Goal: Task Accomplishment & Management: Manage account settings

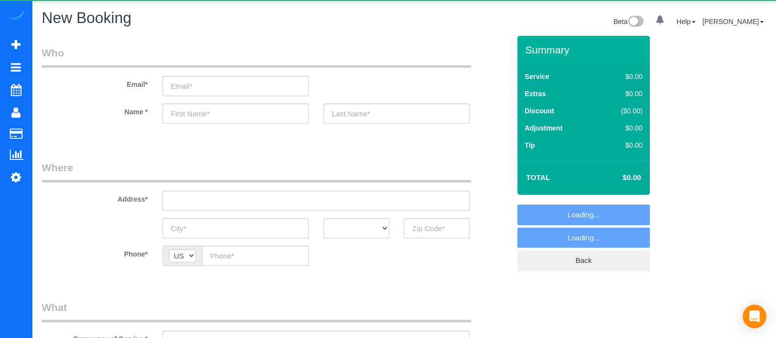
select select "object:1088"
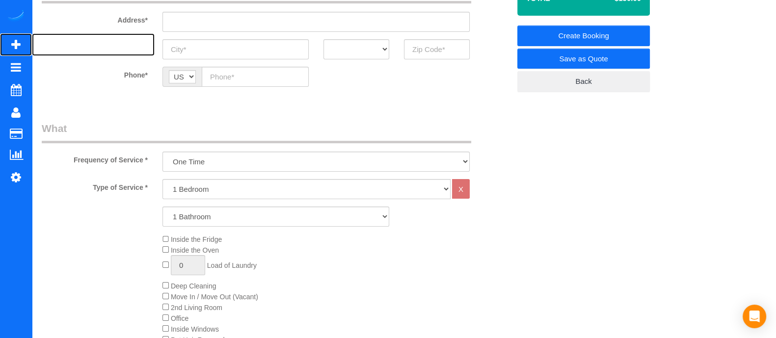
scroll to position [181, 0]
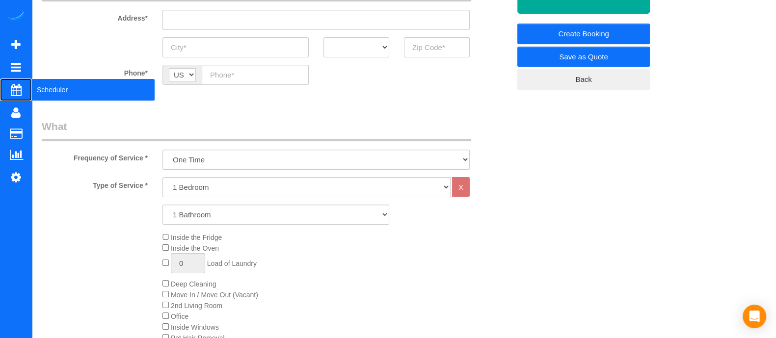
click at [34, 84] on span "Scheduler" at bounding box center [93, 90] width 123 height 23
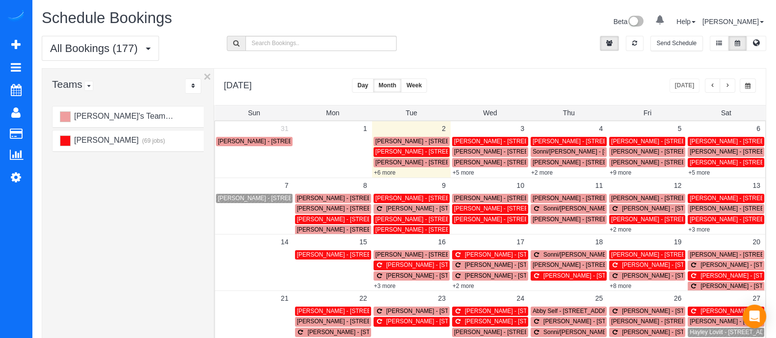
scroll to position [67, 0]
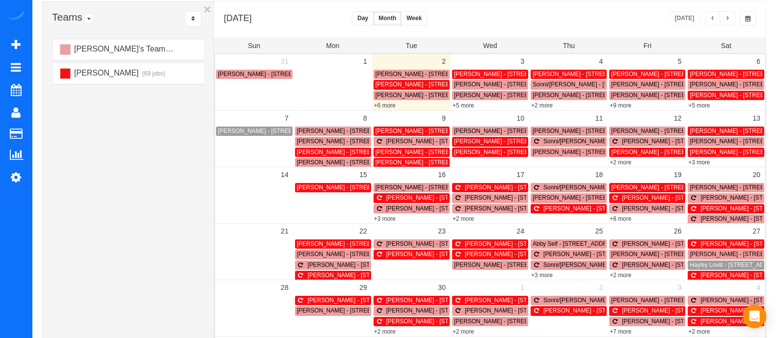
click at [697, 261] on link "Hayley Loviit - [STREET_ADDRESS]" at bounding box center [725, 265] width 77 height 9
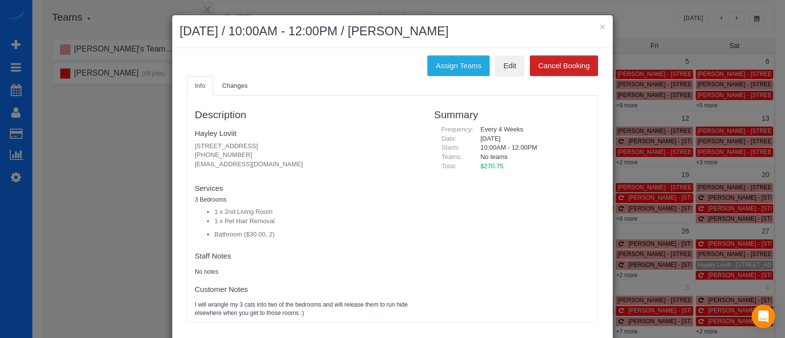
click at [509, 76] on ul "Info Changes" at bounding box center [392, 86] width 411 height 20
click at [510, 72] on link "Edit" at bounding box center [509, 65] width 29 height 21
click at [600, 28] on button "×" at bounding box center [603, 27] width 6 height 10
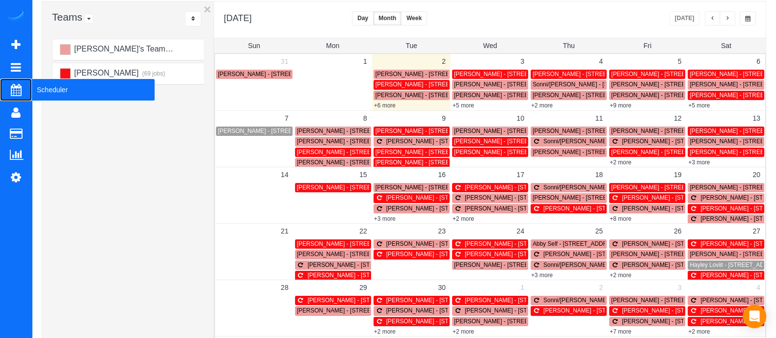
click at [61, 89] on span "Scheduler" at bounding box center [93, 90] width 123 height 23
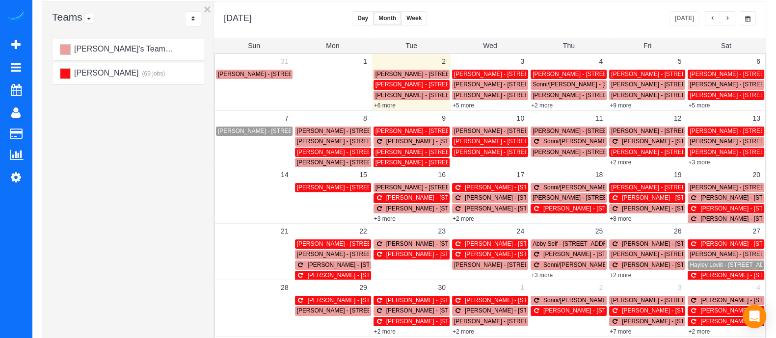
scroll to position [0, 0]
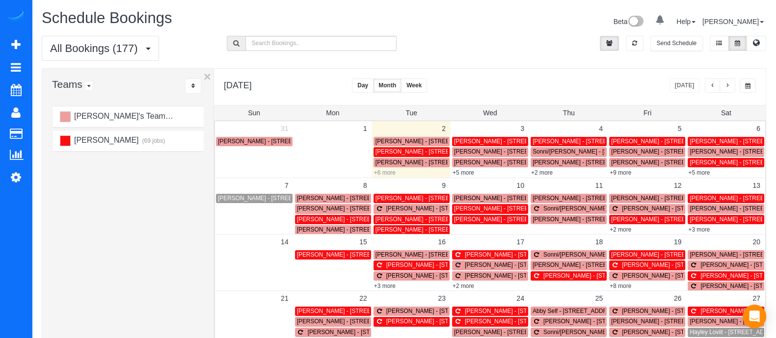
click at [390, 172] on link "+6 more" at bounding box center [385, 172] width 22 height 7
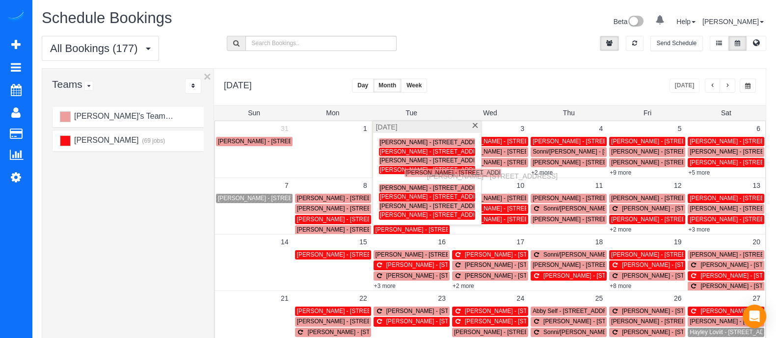
drag, startPoint x: 405, startPoint y: 180, endPoint x: 429, endPoint y: 174, distance: 25.2
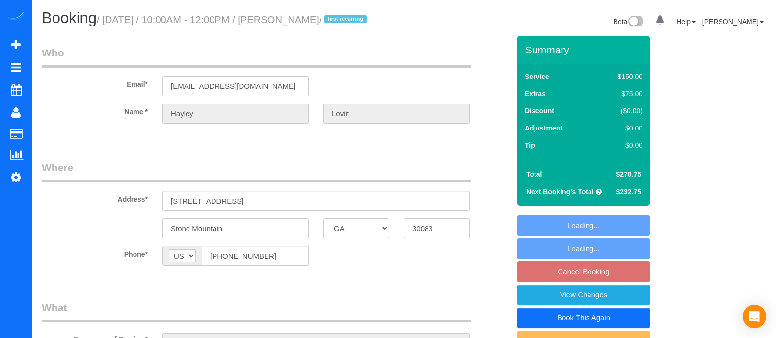
select select "GA"
select select "object:607"
select select "number:3"
select select "number:6"
select select "object:664"
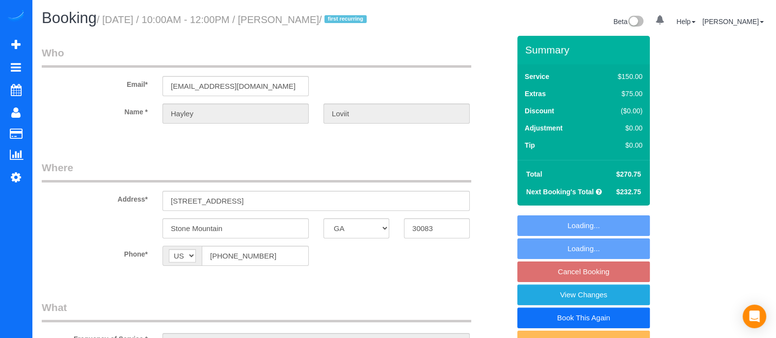
select select "spot2"
select select "2"
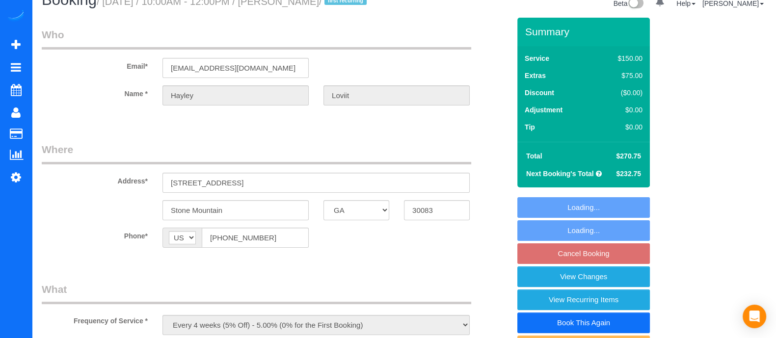
select select "2"
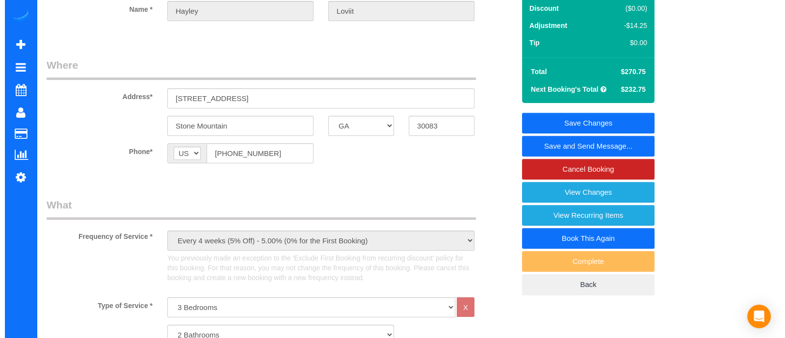
scroll to position [101, 0]
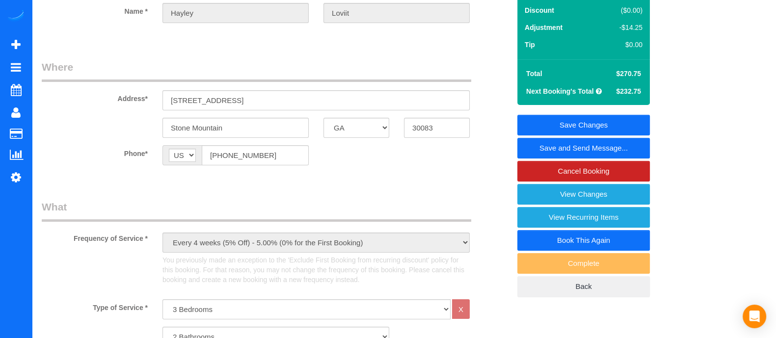
click at [607, 158] on link "Save and Send Message..." at bounding box center [583, 148] width 132 height 21
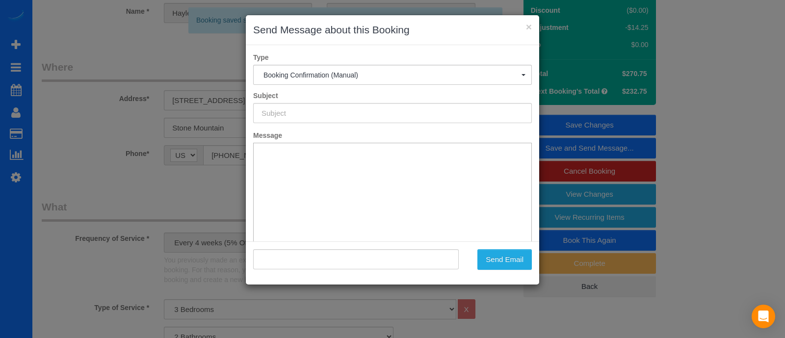
type input "Booking Confirmed!"
type input ""Hayley Loviit" <hayleylovitt@gmail.com>"
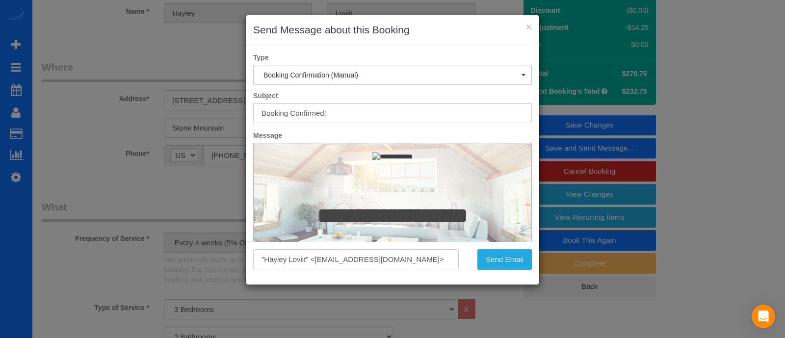
scroll to position [72, 0]
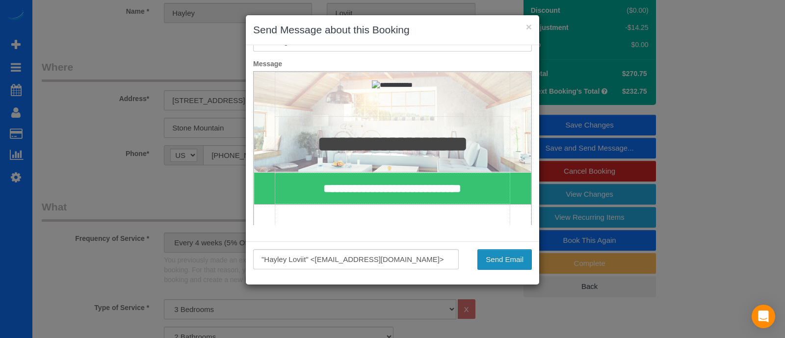
click at [503, 259] on button "Send Email" at bounding box center [504, 259] width 54 height 21
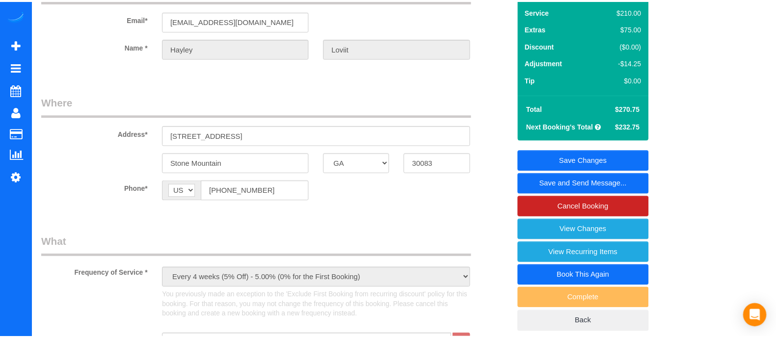
scroll to position [136, 0]
